Goal: Task Accomplishment & Management: Complete application form

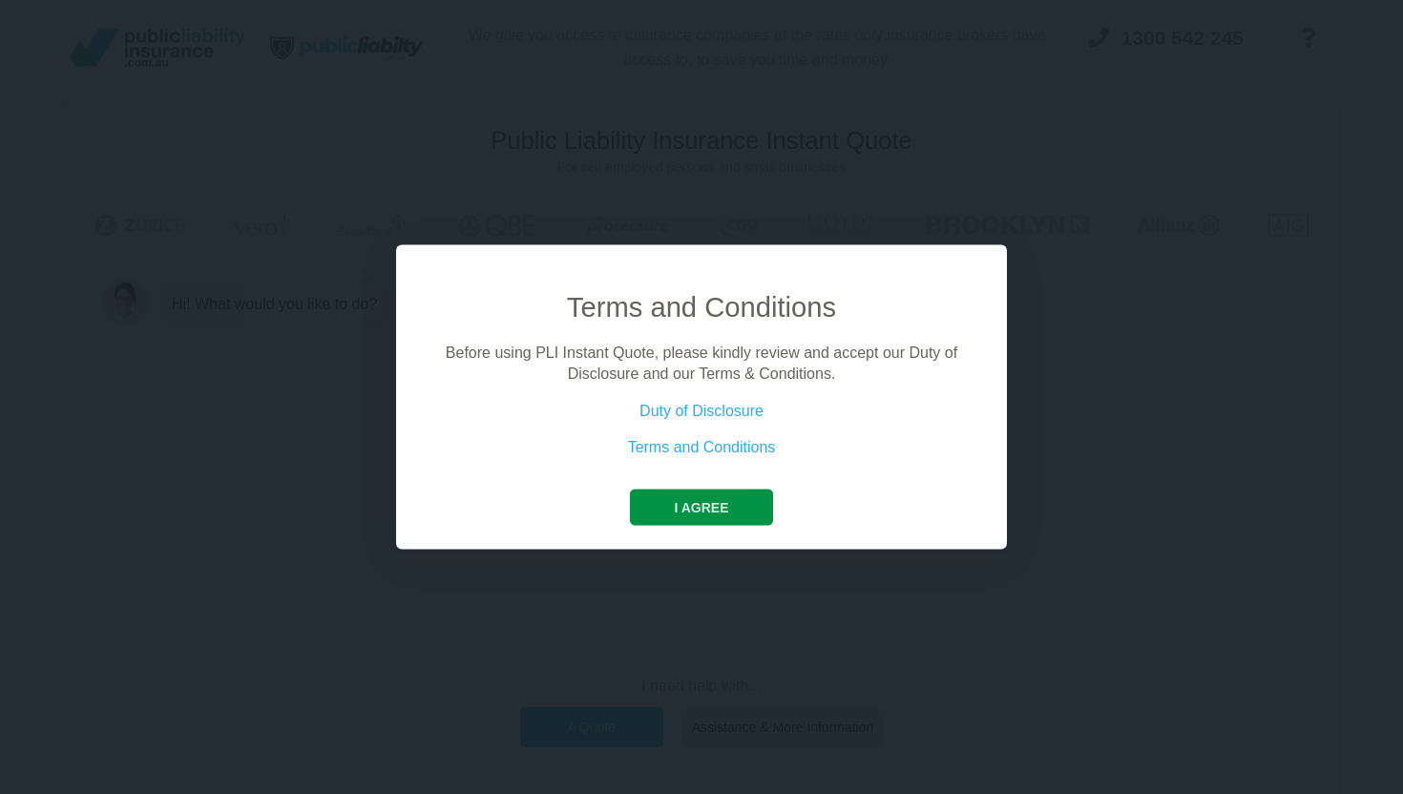
click at [702, 507] on button "I agree" at bounding box center [701, 507] width 142 height 36
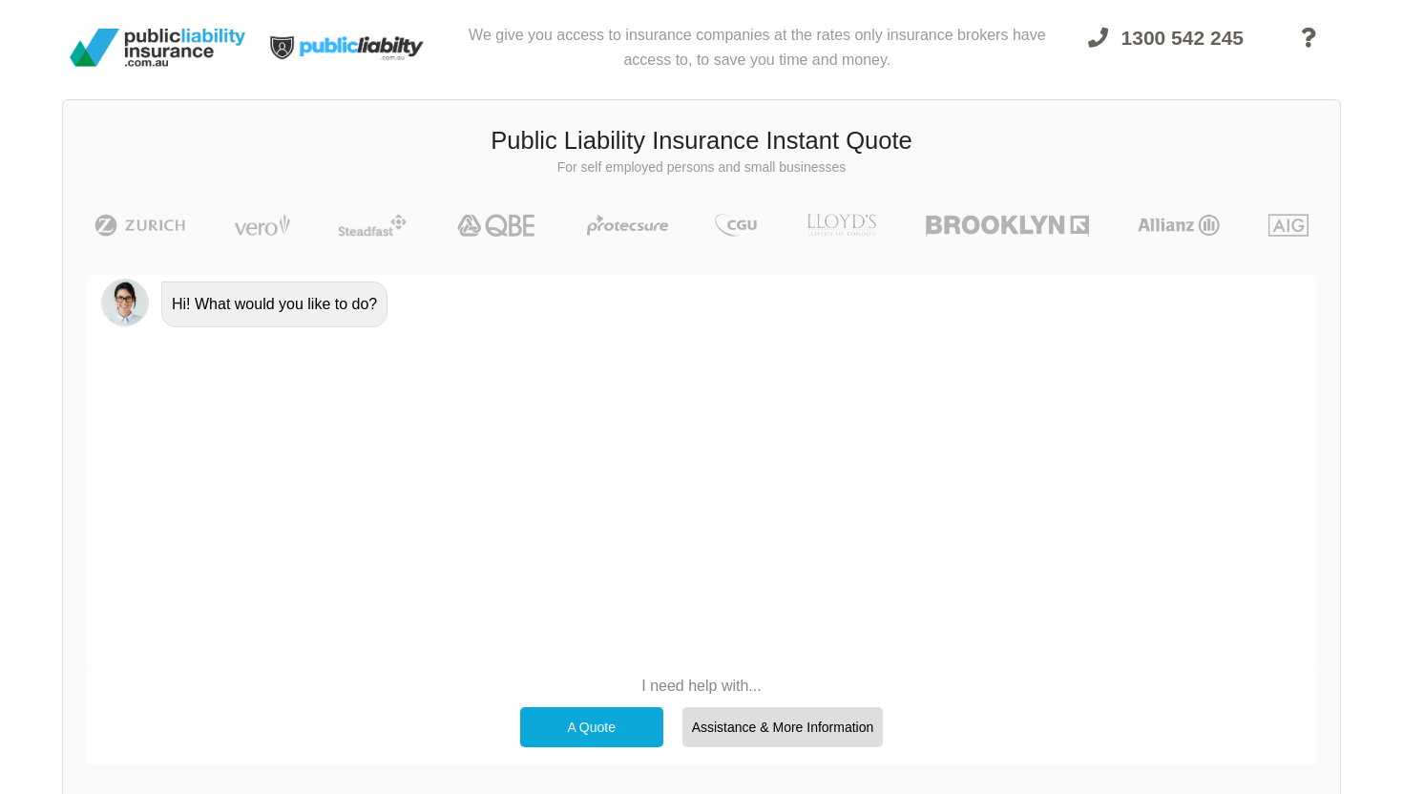
click at [623, 721] on div "A Quote" at bounding box center [591, 727] width 143 height 40
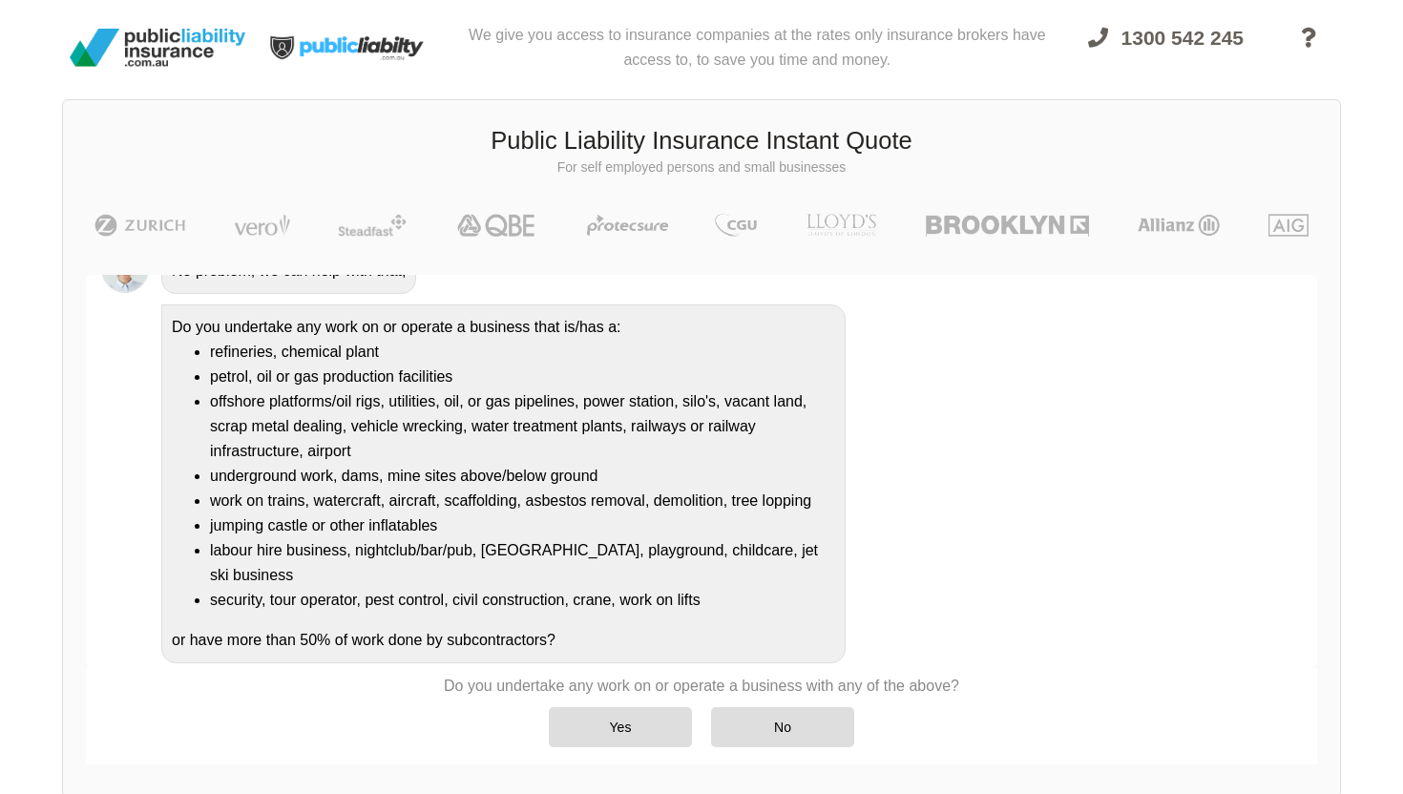
scroll to position [179, 0]
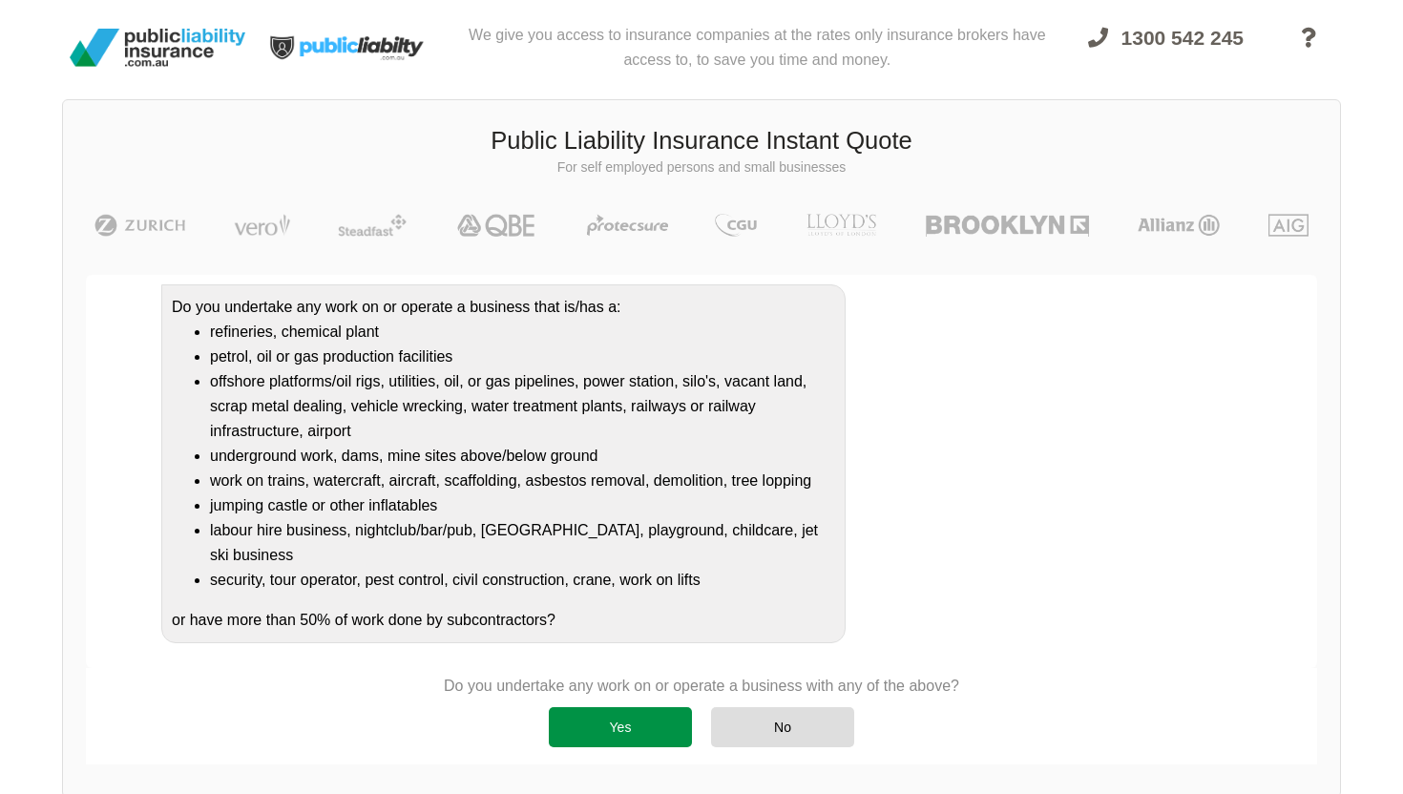
click at [623, 717] on div "Yes" at bounding box center [620, 727] width 143 height 40
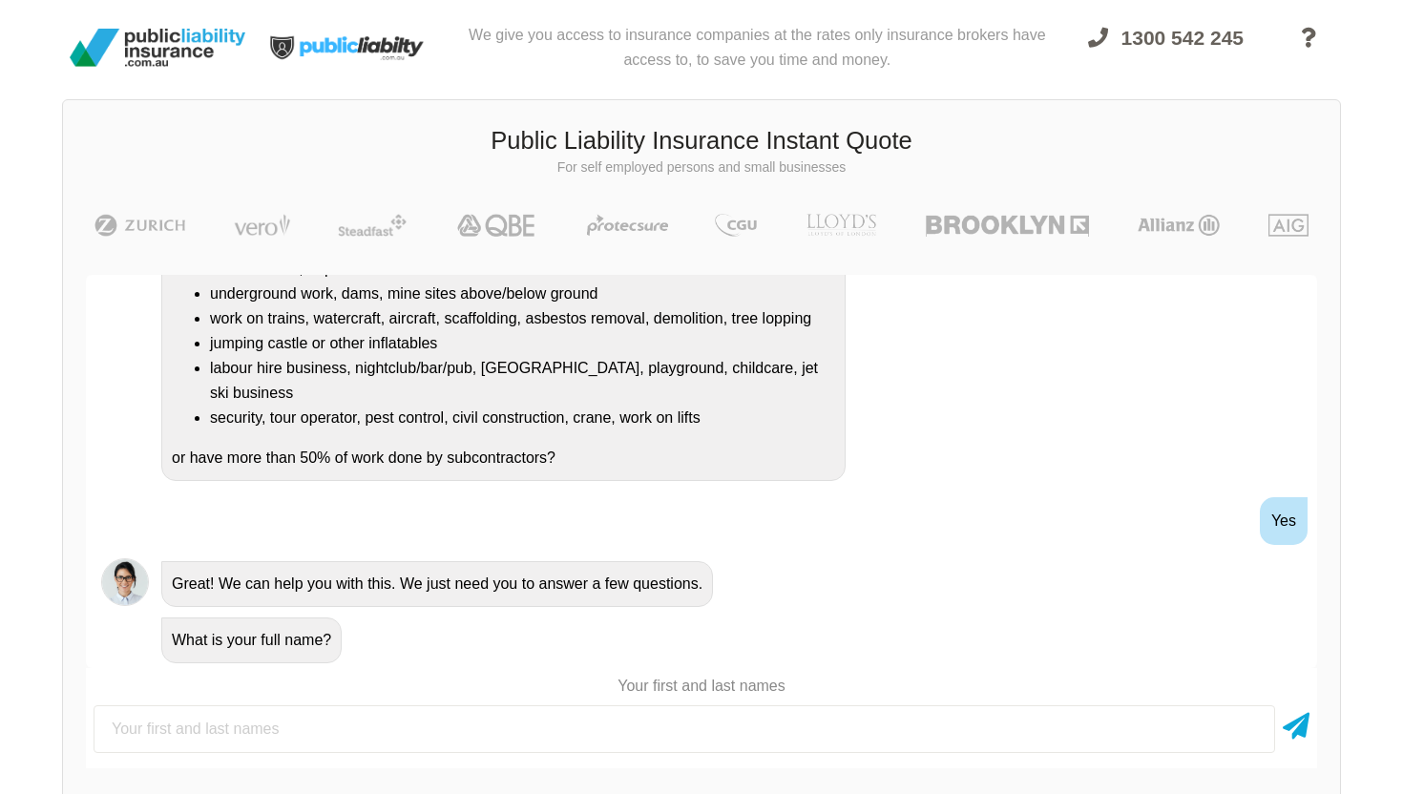
scroll to position [362, 0]
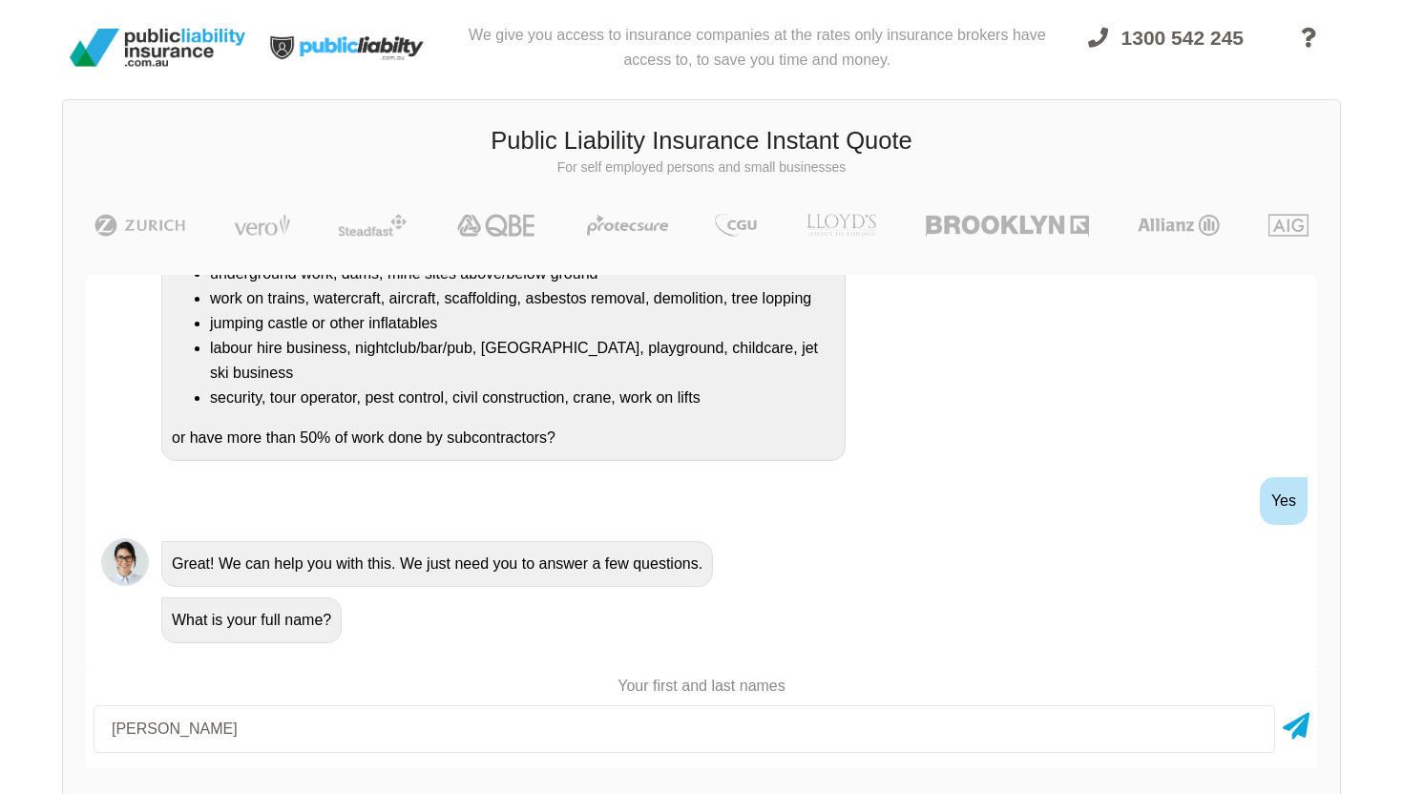
click at [824, 742] on input "[PERSON_NAME]" at bounding box center [684, 729] width 1181 height 48
type input "[PERSON_NAME]"
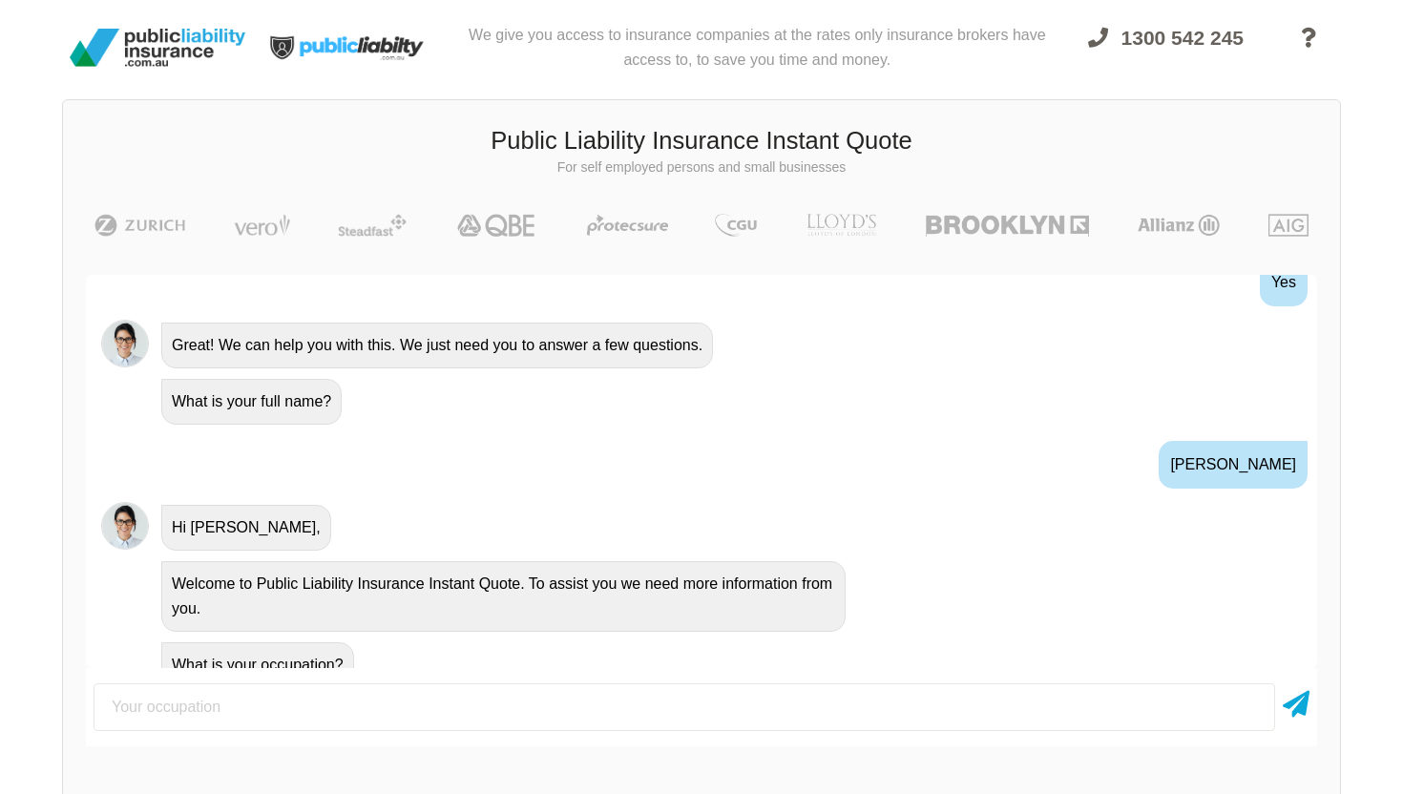
scroll to position [605, 0]
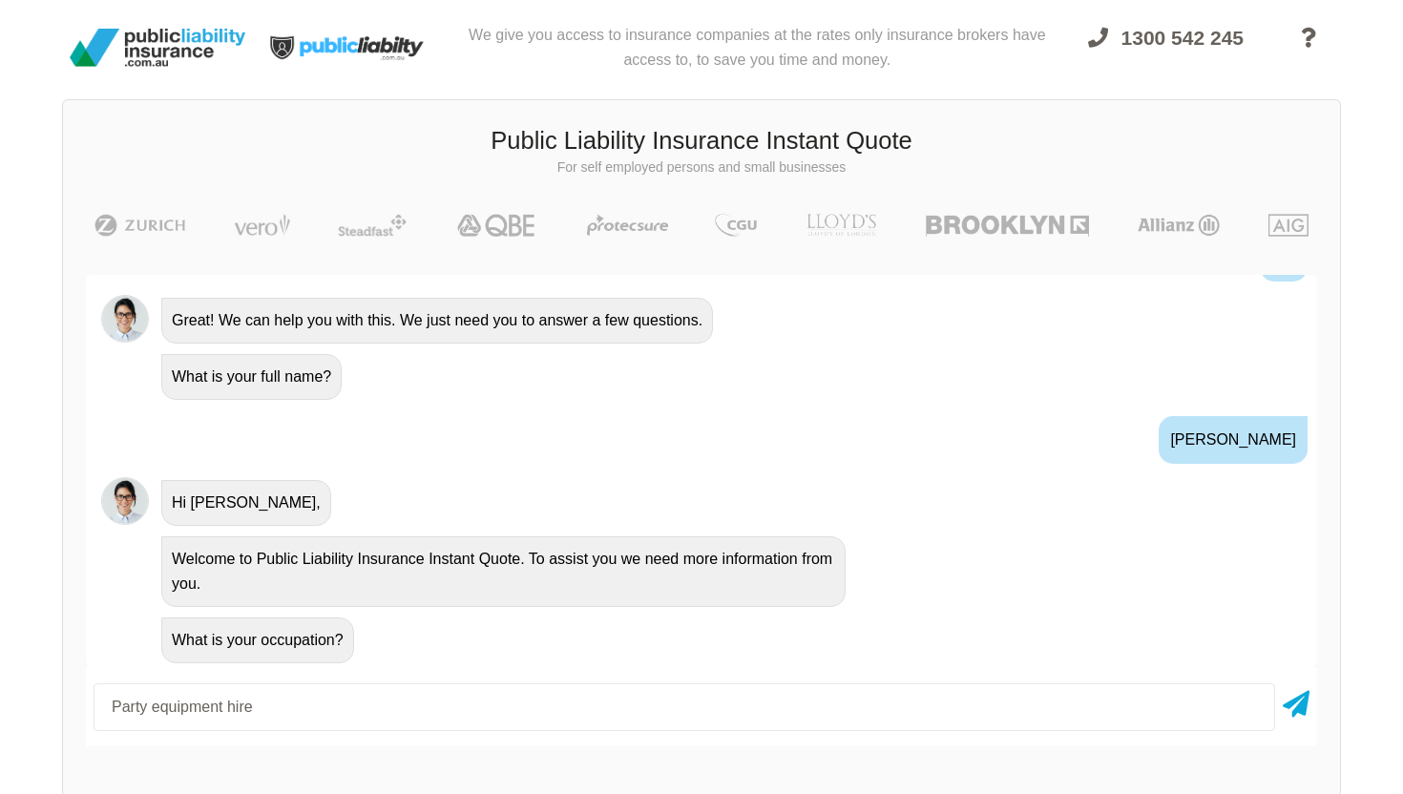
type input "Party equipment hire"
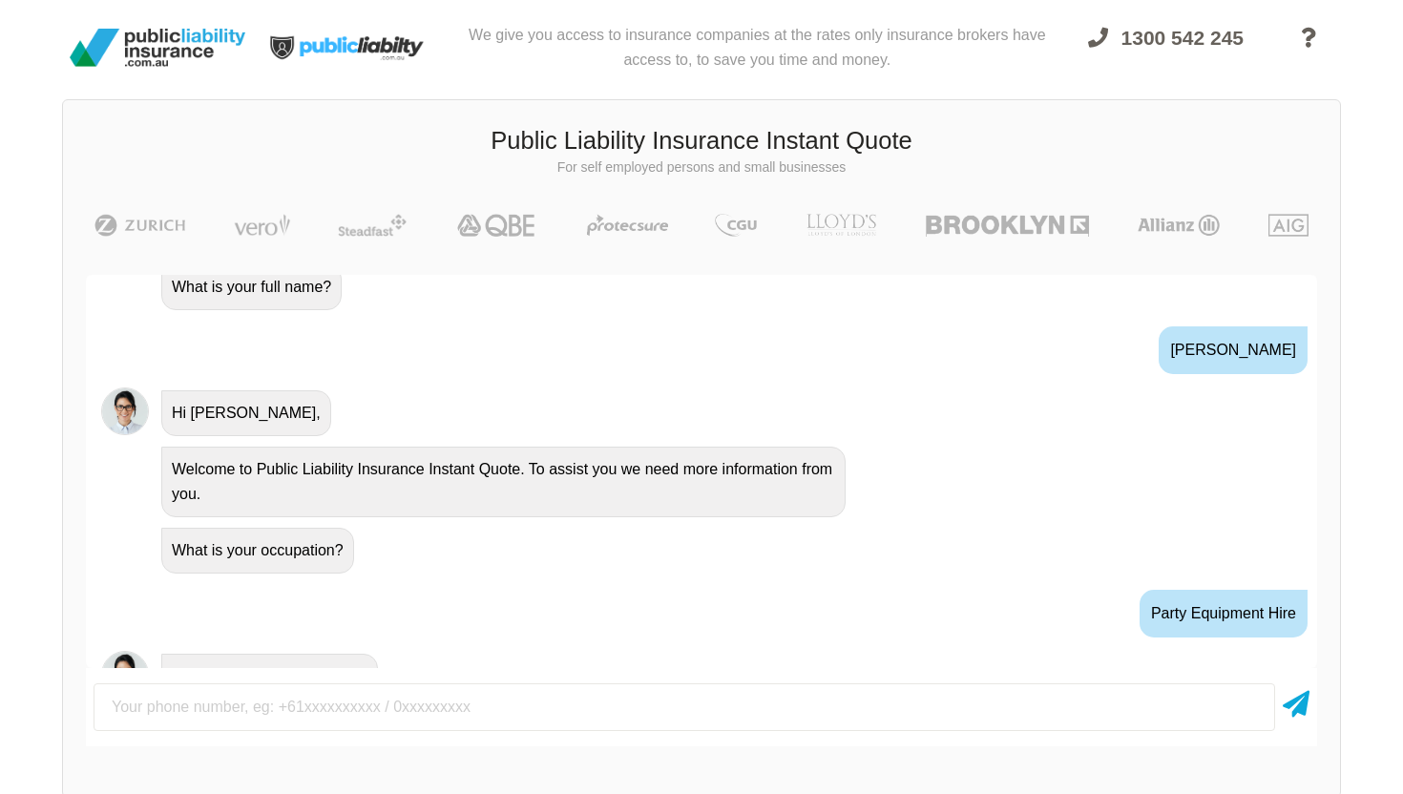
scroll to position [731, 0]
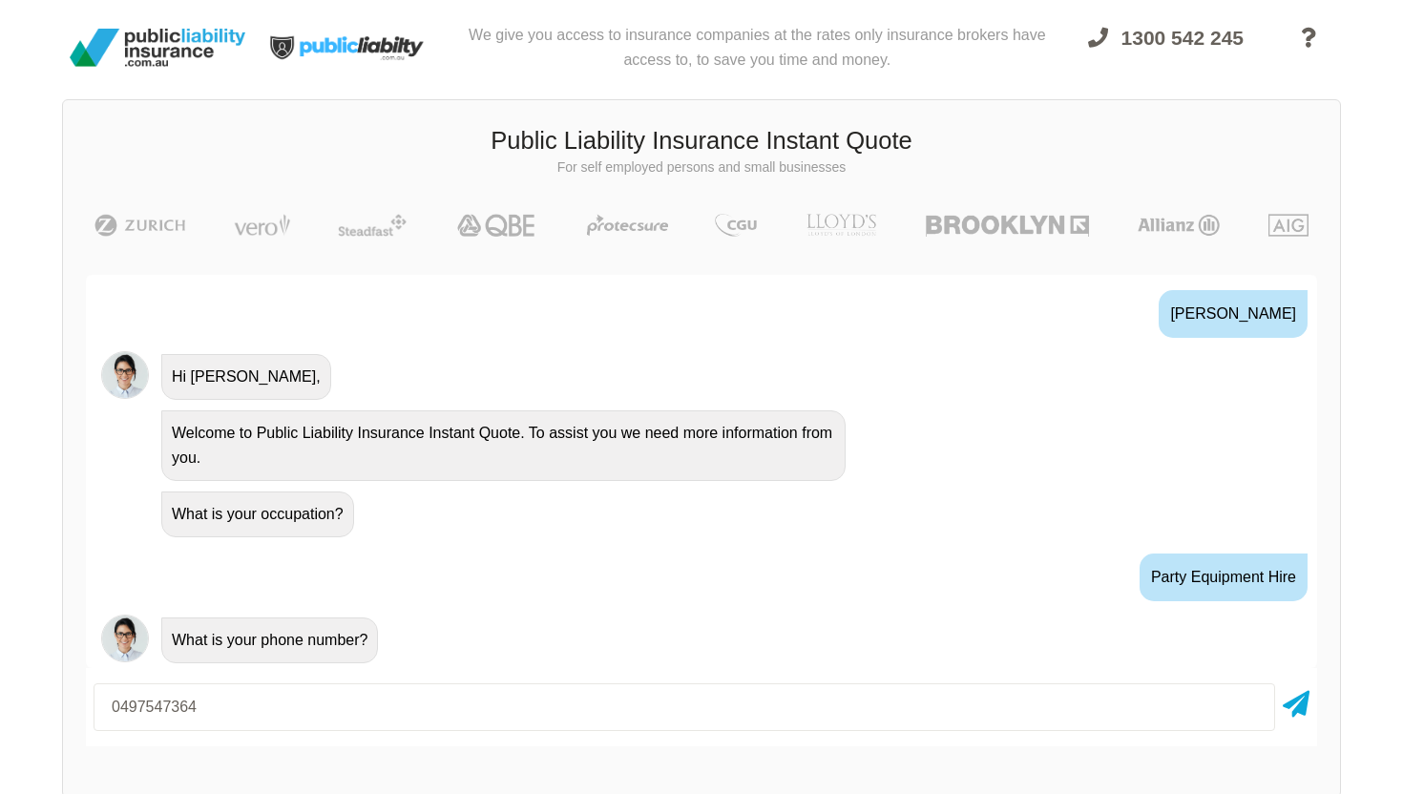
type input "0497547364"
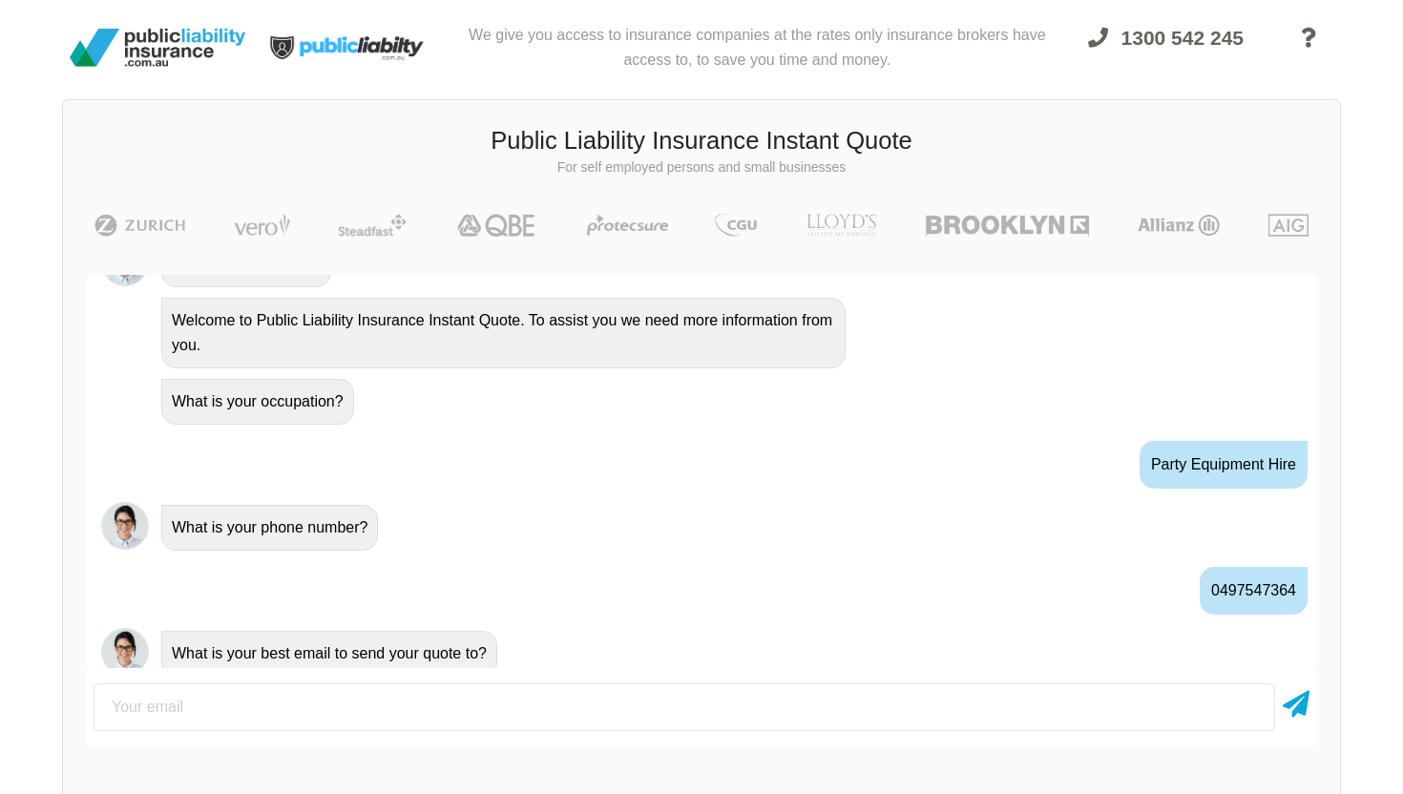
scroll to position [857, 0]
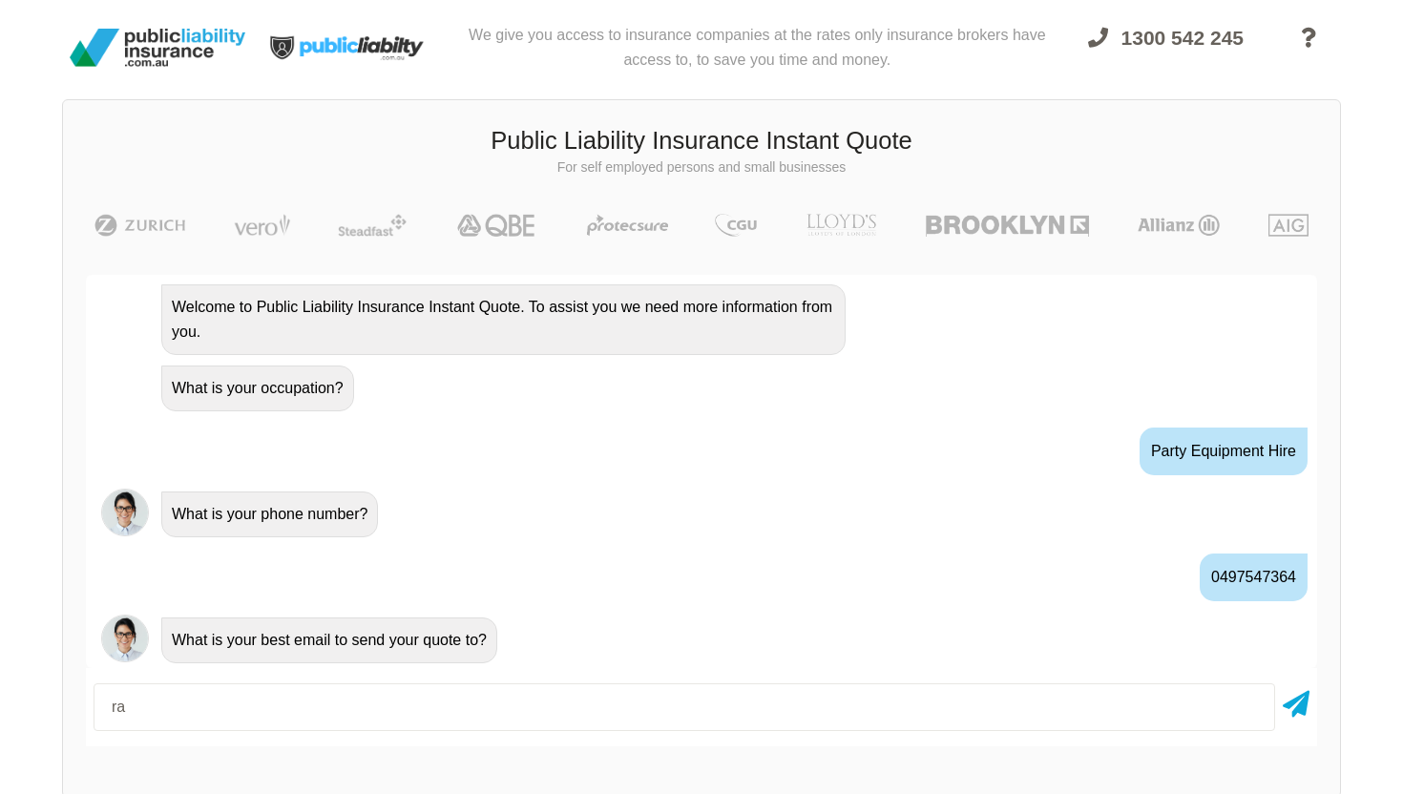
type input "[PERSON_NAME][EMAIL_ADDRESS][DOMAIN_NAME]"
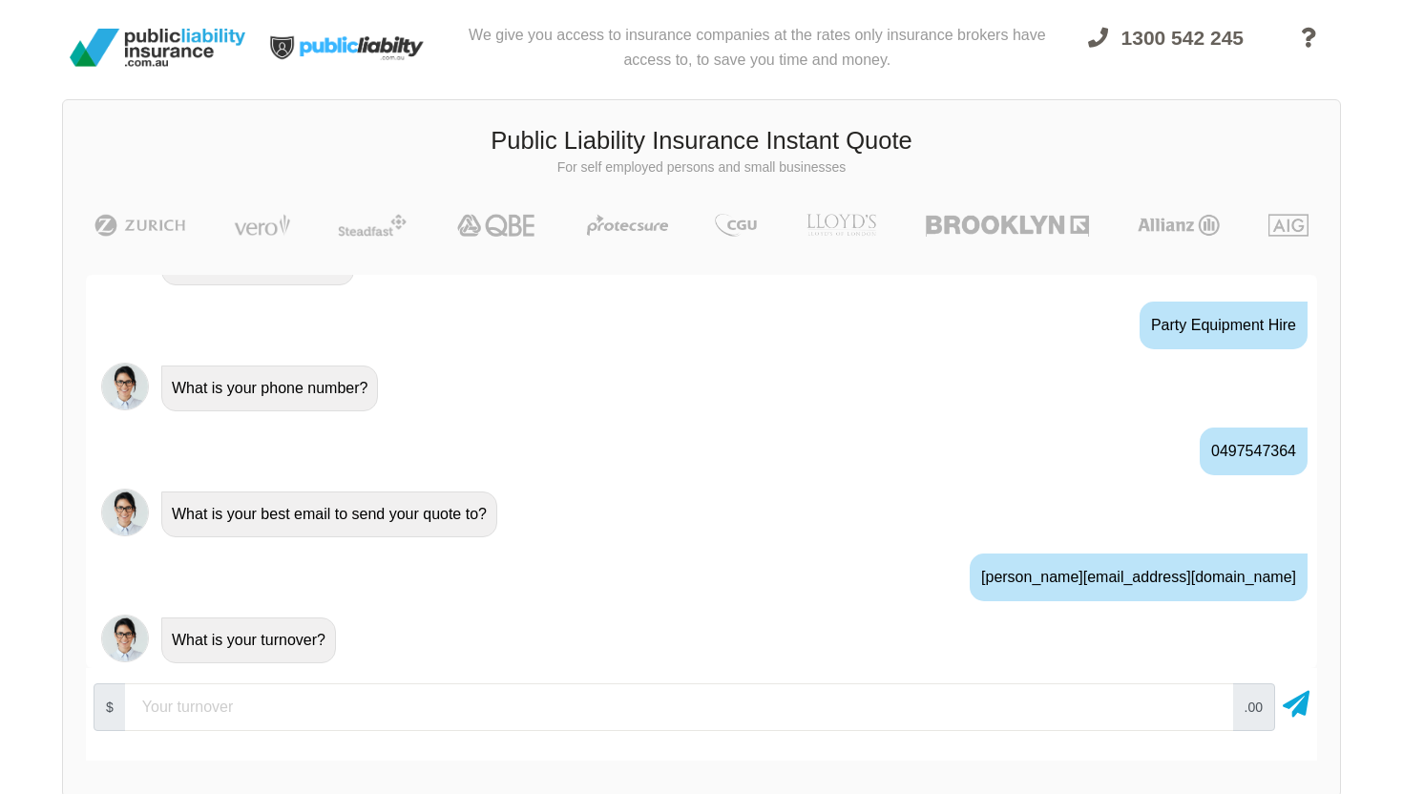
scroll to position [1003, 0]
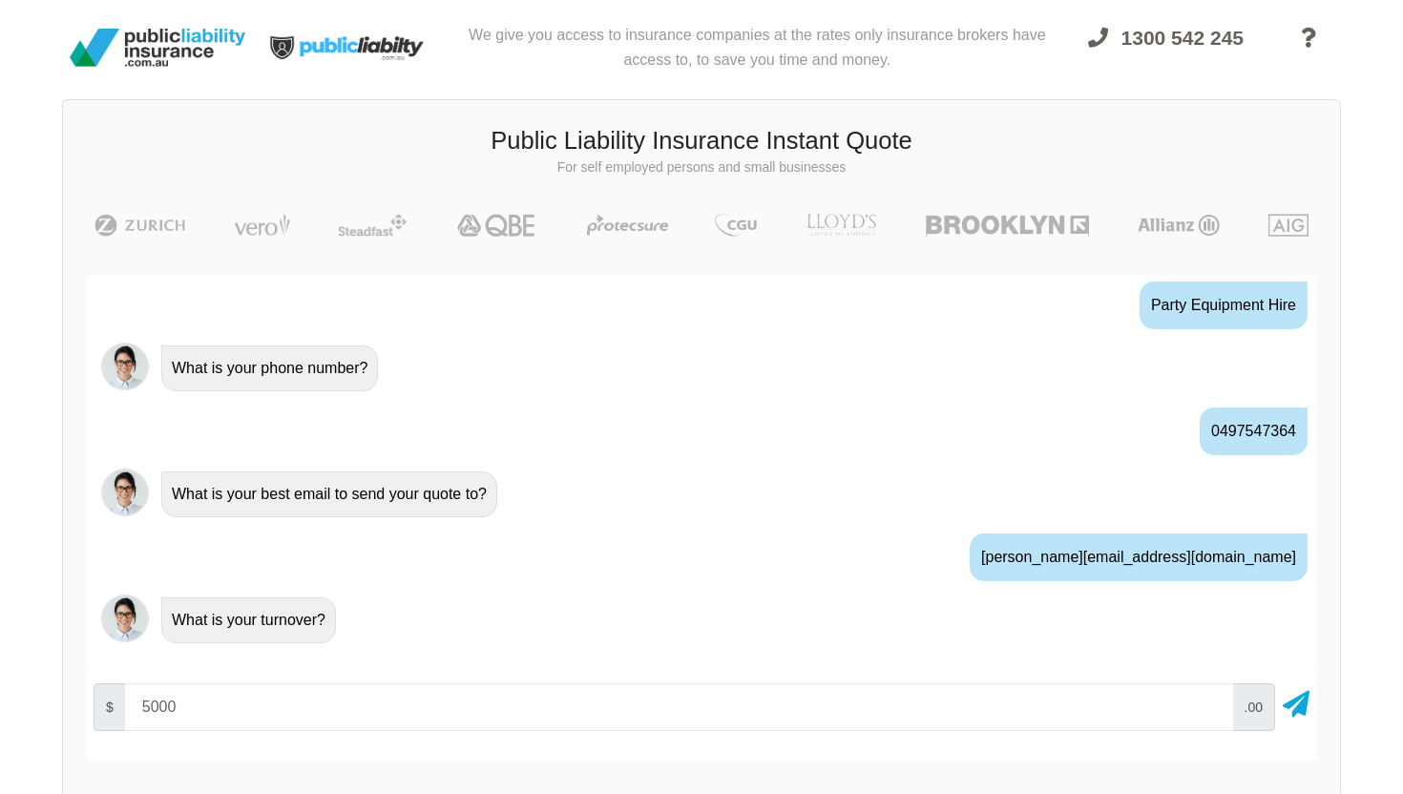
type input "5000"
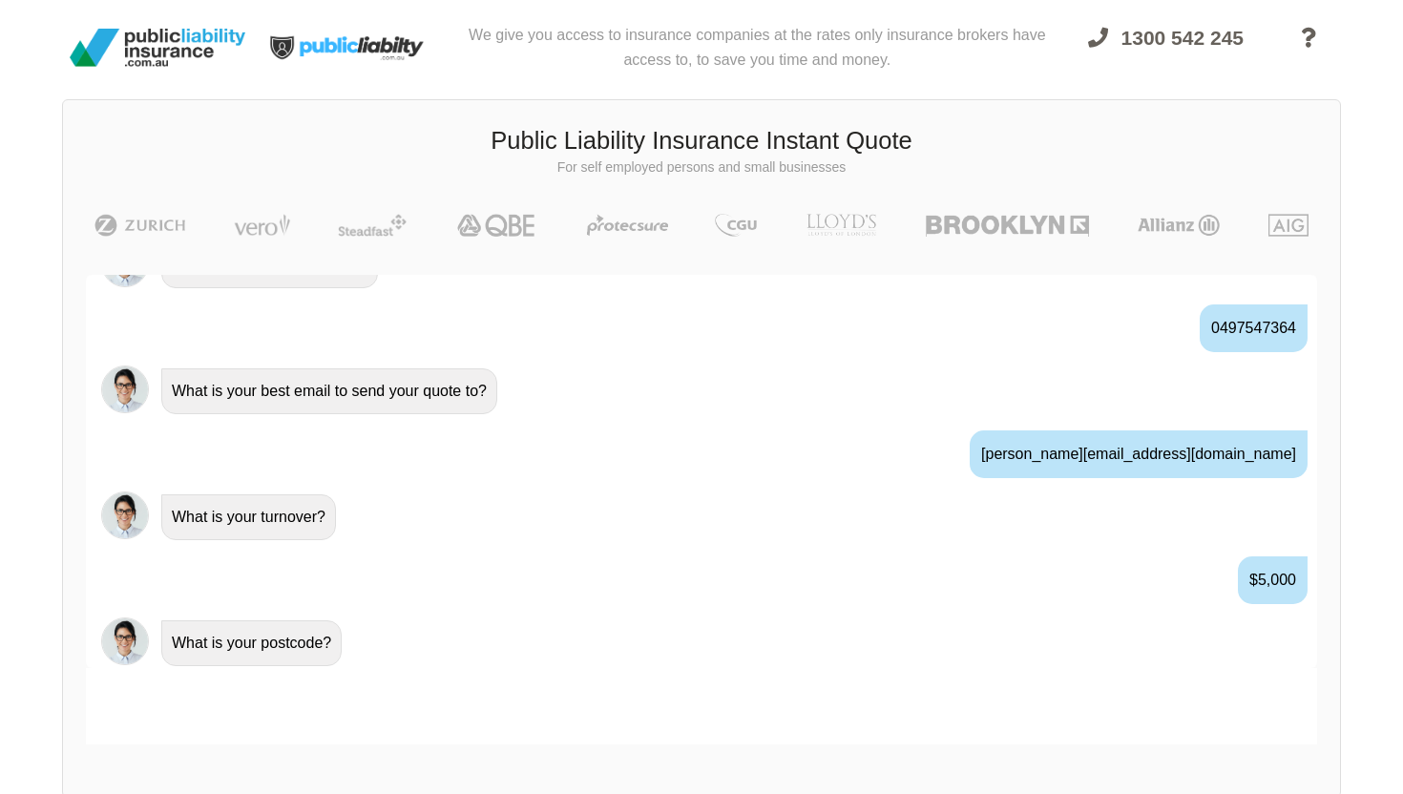
scroll to position [1109, 0]
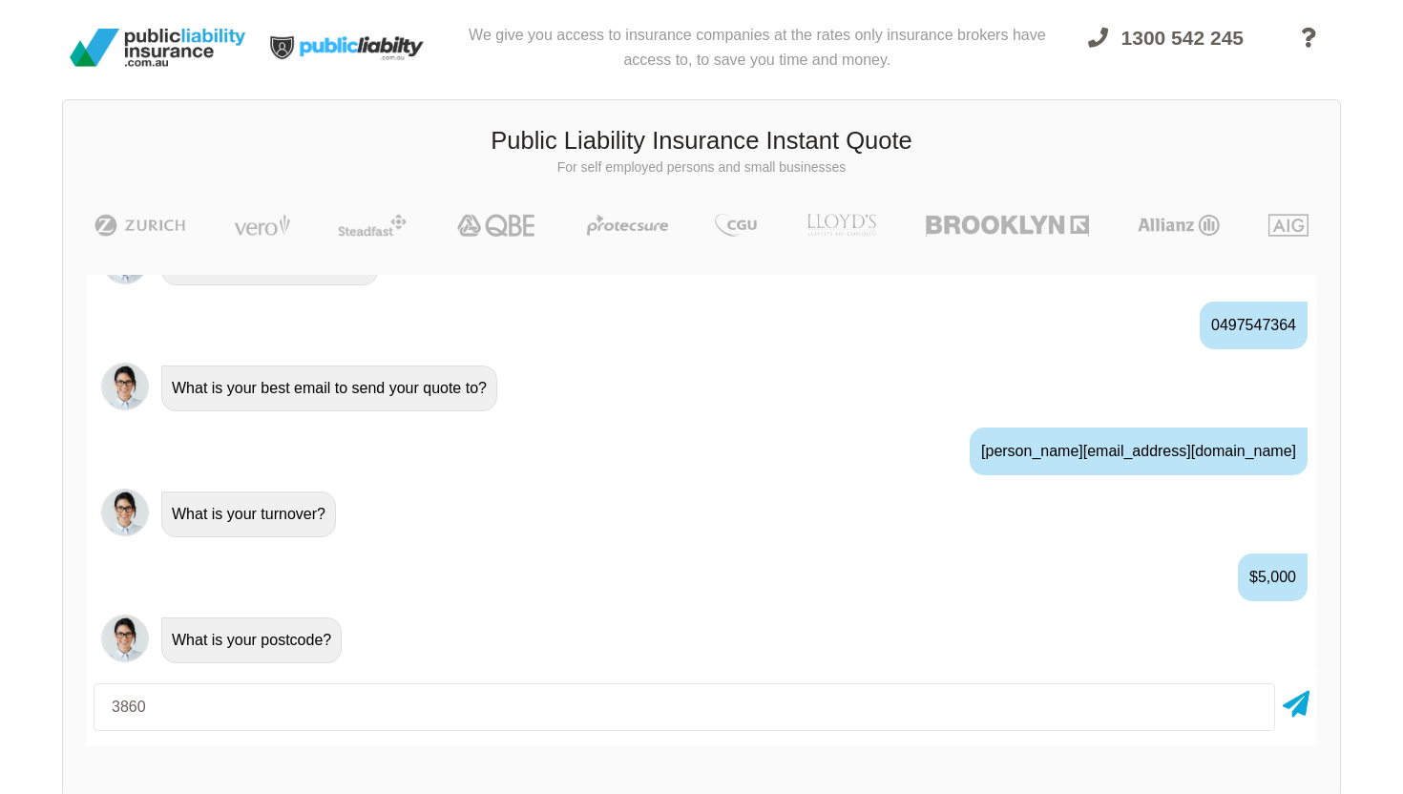
type input "3860"
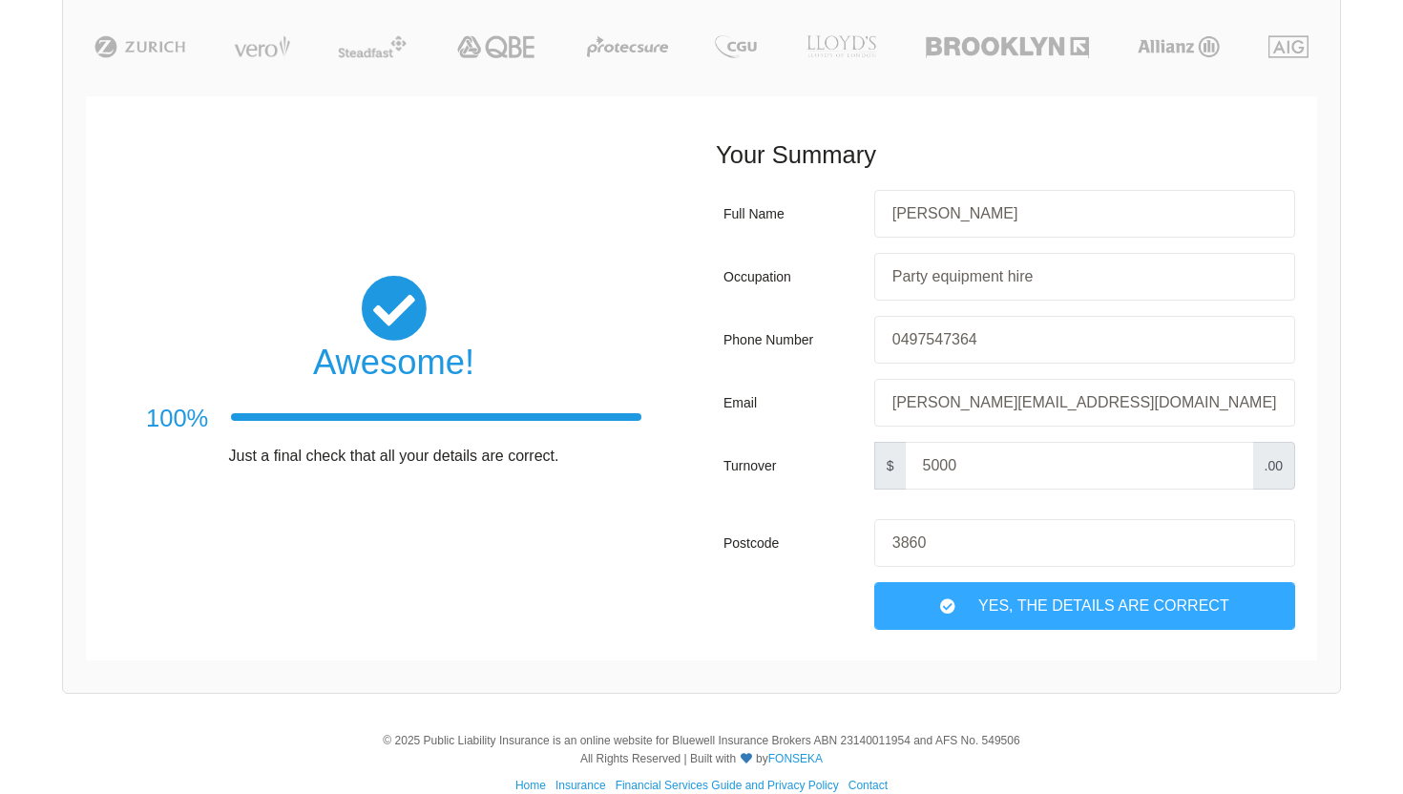
scroll to position [206, 0]
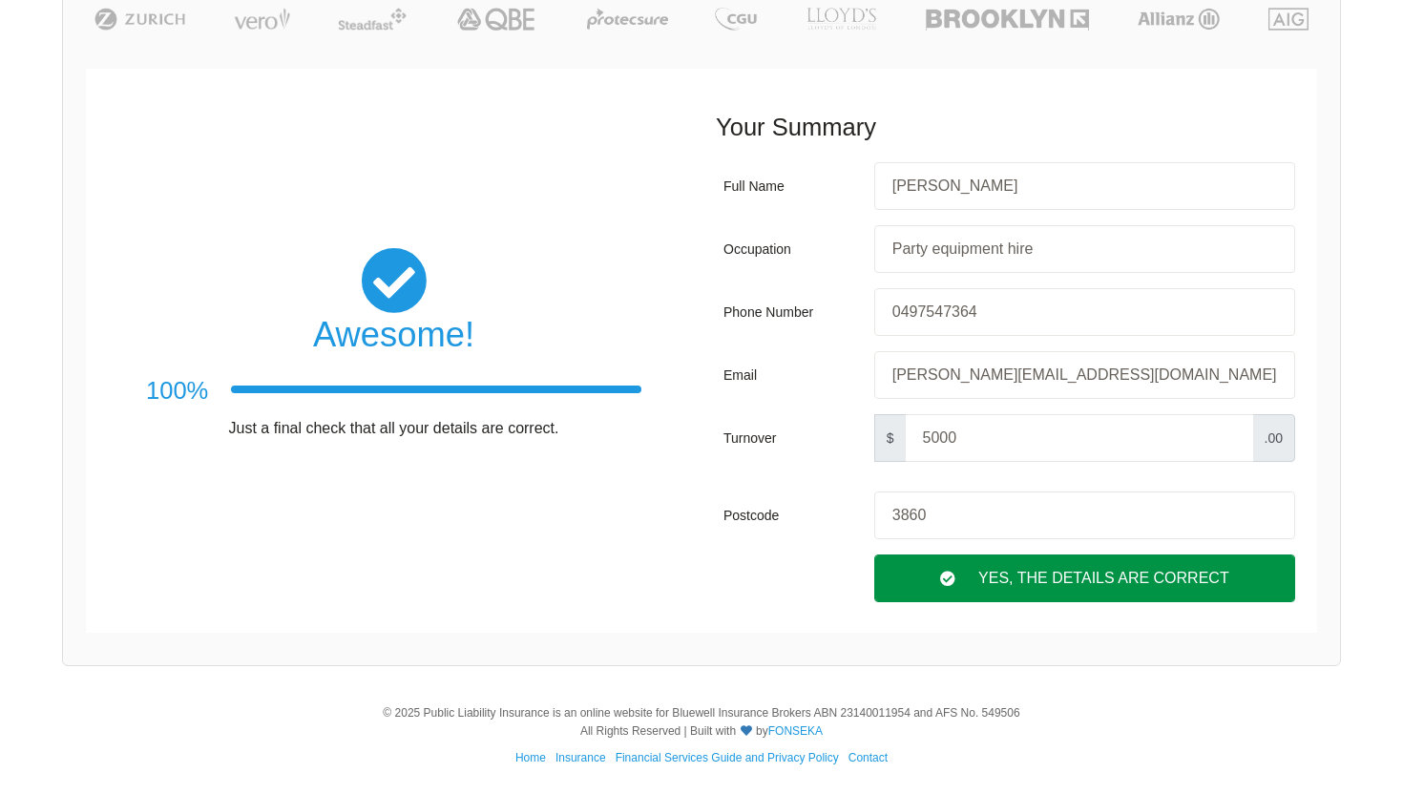
click at [1096, 576] on div "Yes, The Details are correct" at bounding box center [1084, 578] width 421 height 48
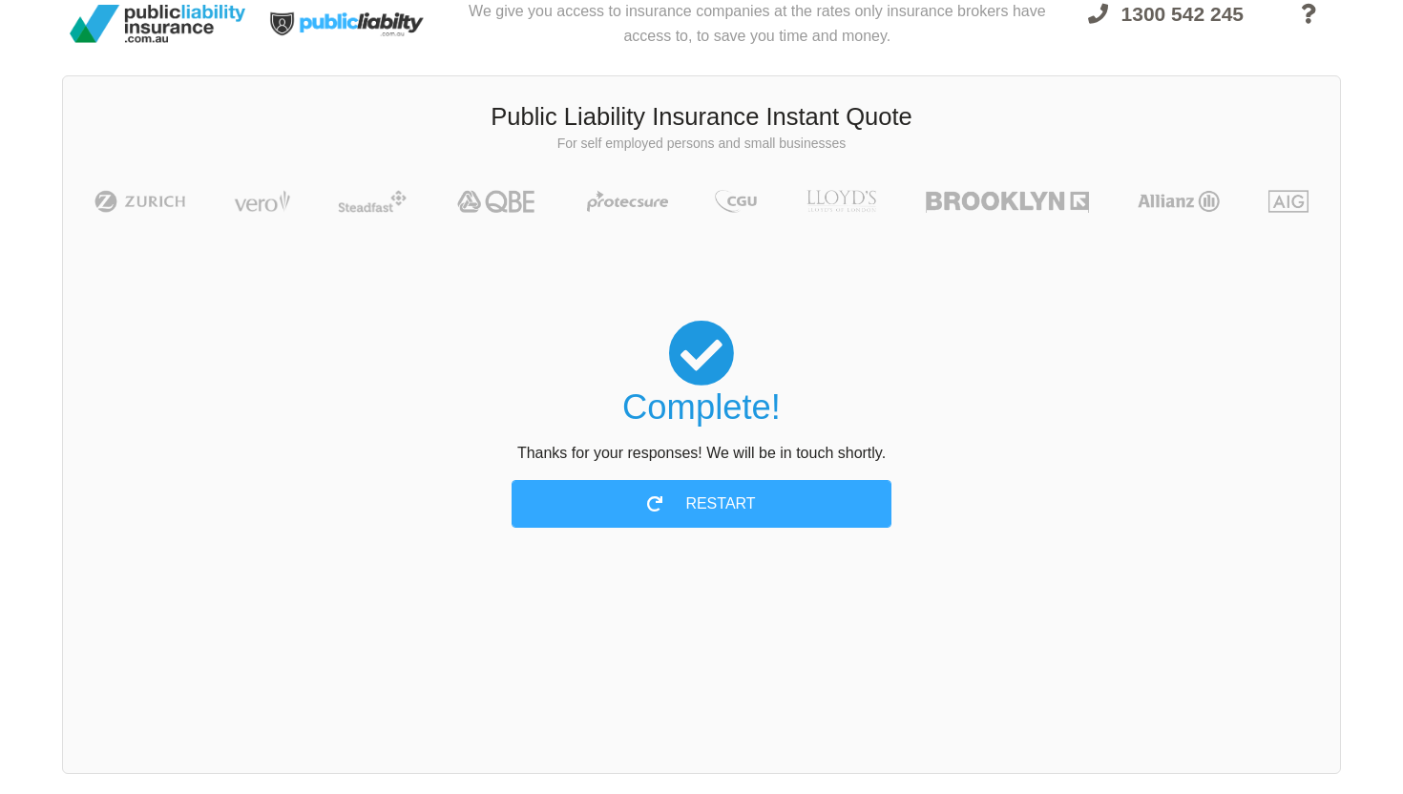
scroll to position [0, 0]
